Goal: Information Seeking & Learning: Check status

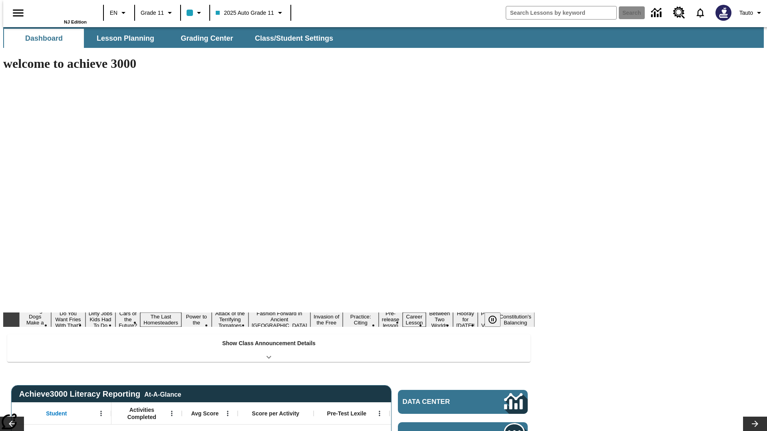
type input "-1"
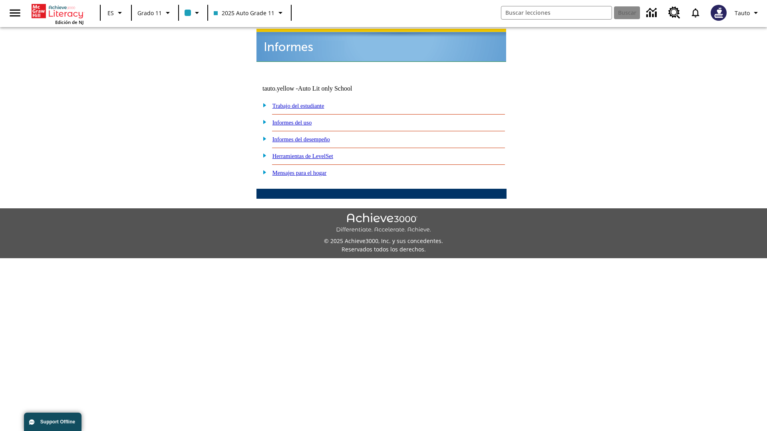
click at [298, 119] on link "Informes del uso" at bounding box center [292, 122] width 40 height 6
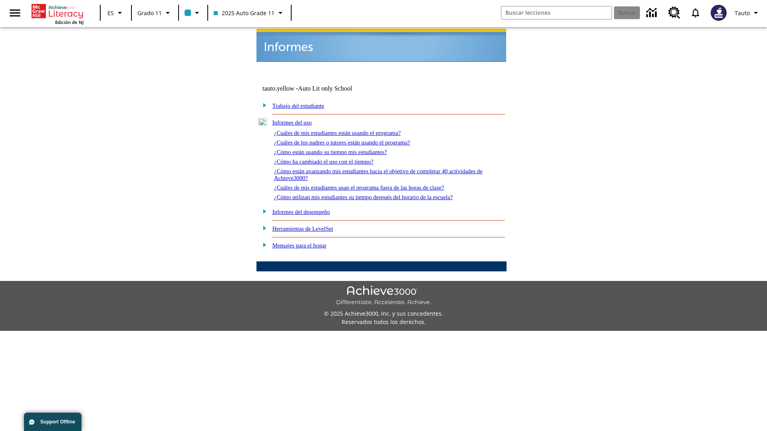
click at [348, 130] on link "¿Cuáles de mis estudiantes están usando el programa?" at bounding box center [337, 133] width 127 height 6
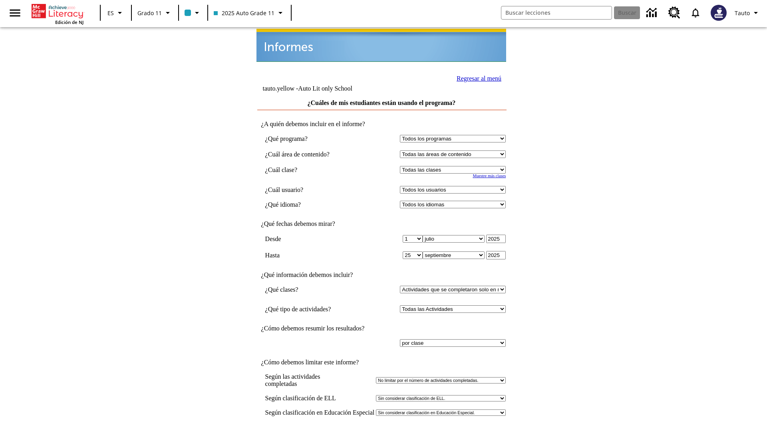
click at [476, 77] on link "Regresar al menú" at bounding box center [478, 78] width 45 height 7
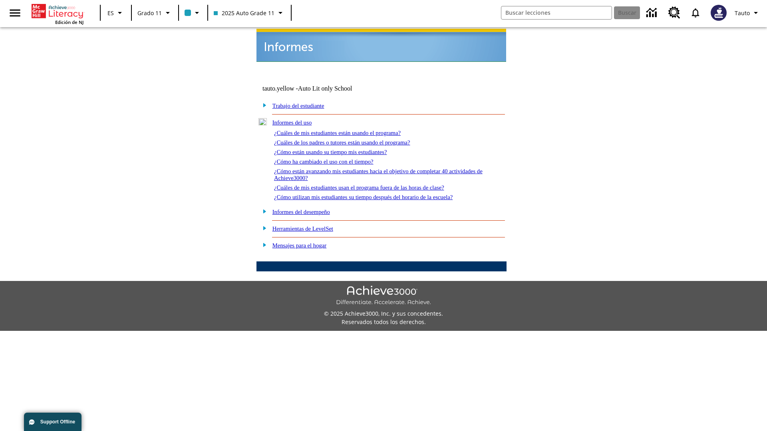
click at [340, 149] on link "¿Cómo están usando su tiempo mis estudiantes?" at bounding box center [330, 152] width 113 height 6
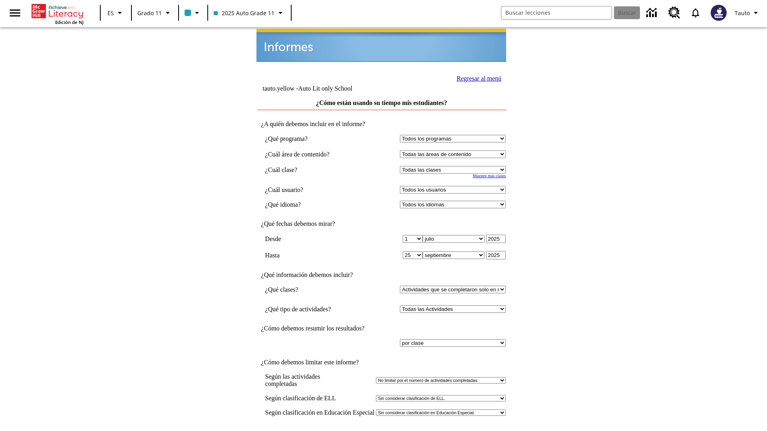
click at [476, 77] on link "Regresar al menú" at bounding box center [478, 78] width 45 height 7
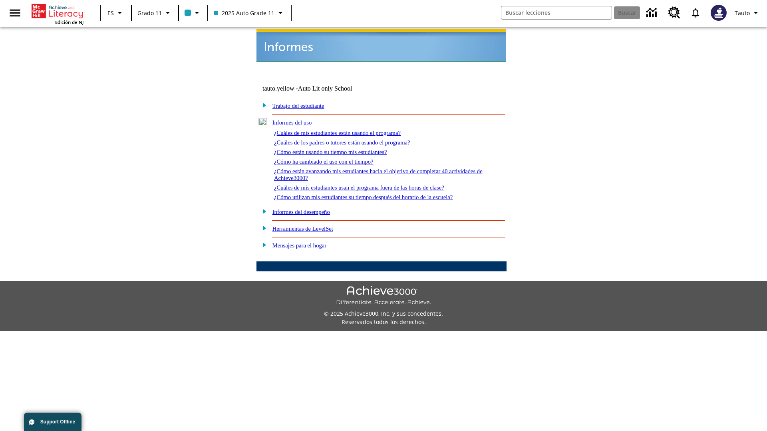
click at [377, 194] on link "¿Cómo utilizan mis estudiantes su tiempo después del horario de la escuela?" at bounding box center [363, 197] width 178 height 6
